Goal: Check status: Check status

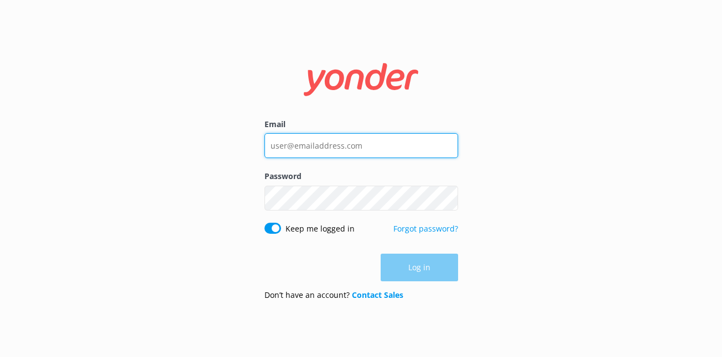
click at [333, 148] on input "Email" at bounding box center [361, 145] width 194 height 25
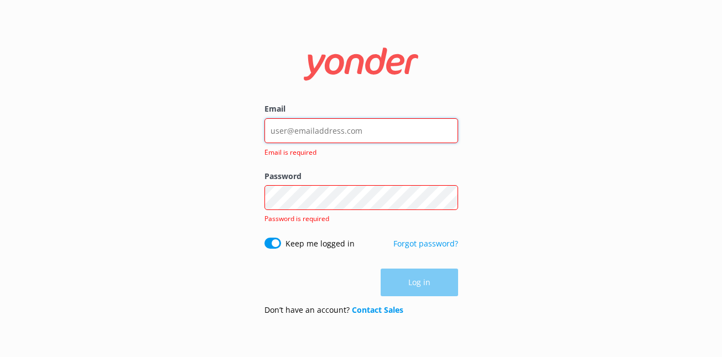
type input "[EMAIL_ADDRESS][DOMAIN_NAME]"
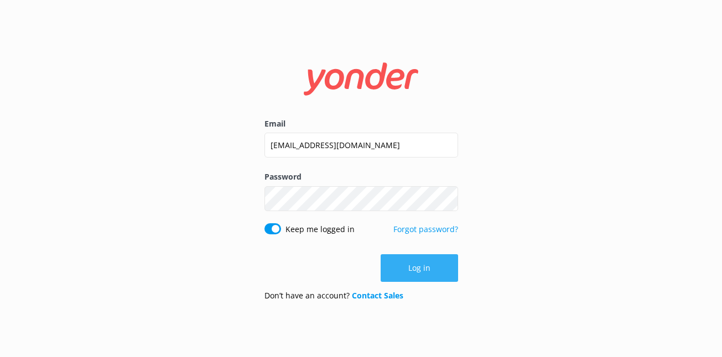
click at [401, 271] on button "Log in" at bounding box center [418, 268] width 77 height 28
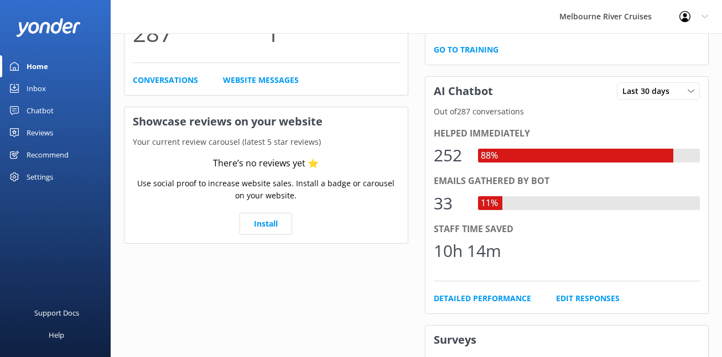
scroll to position [140, 0]
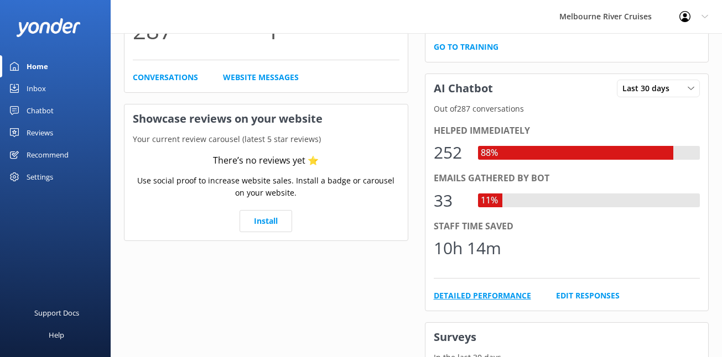
click at [466, 294] on link "Detailed Performance" at bounding box center [482, 296] width 97 height 12
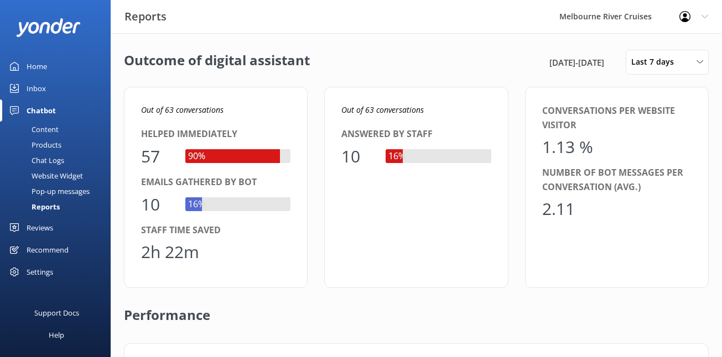
scroll to position [14, 0]
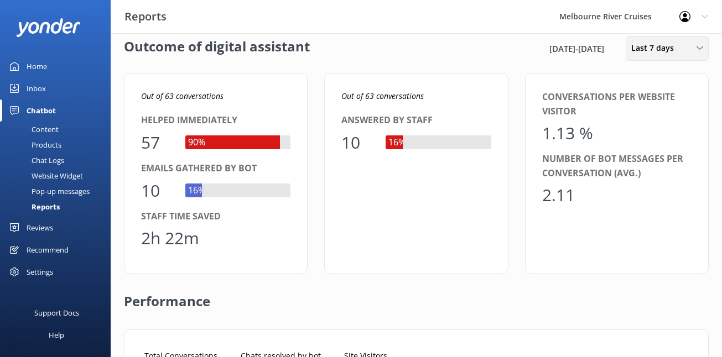
click at [691, 43] on div "Last 7 days" at bounding box center [666, 48] width 77 height 12
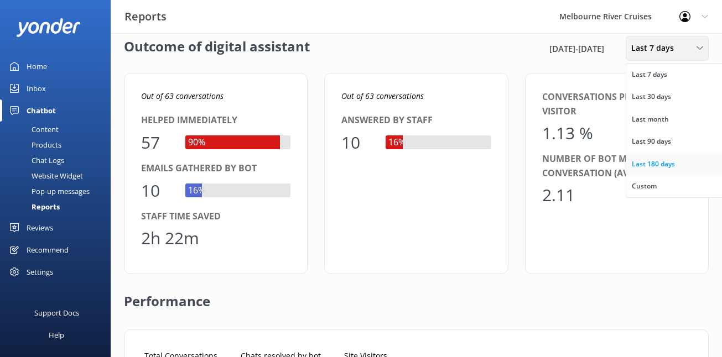
click at [658, 163] on div "Last 180 days" at bounding box center [652, 164] width 43 height 11
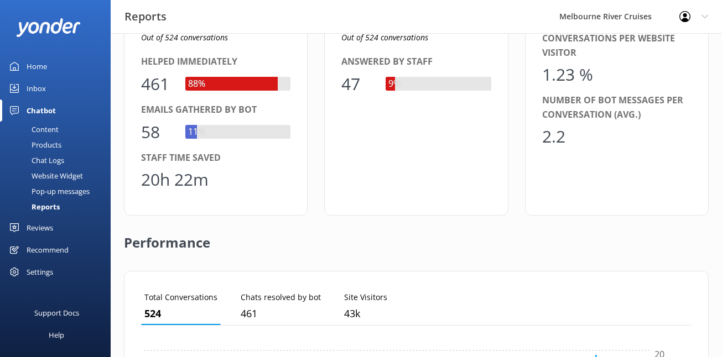
scroll to position [0, 0]
